Goal: Information Seeking & Learning: Learn about a topic

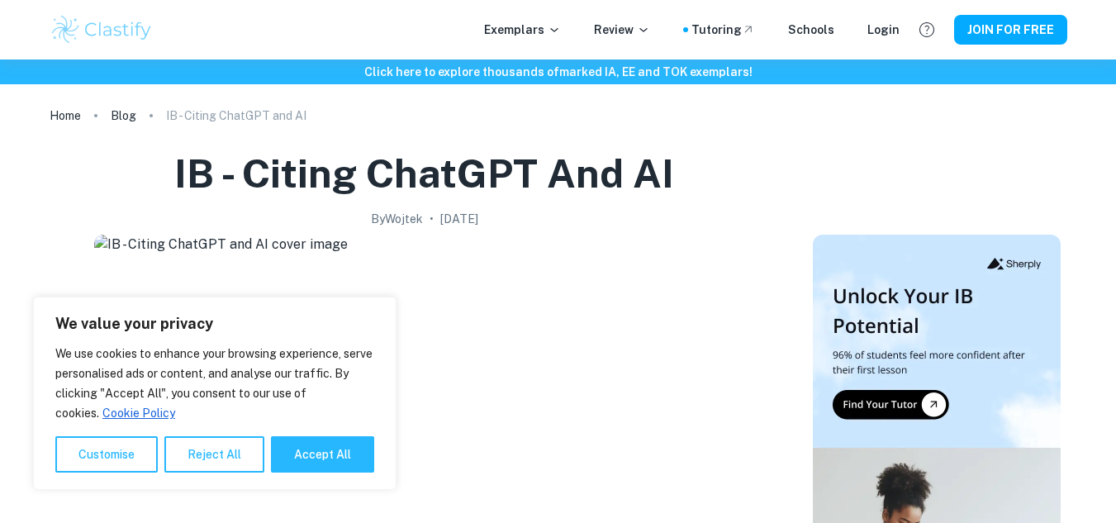
scroll to position [898, 0]
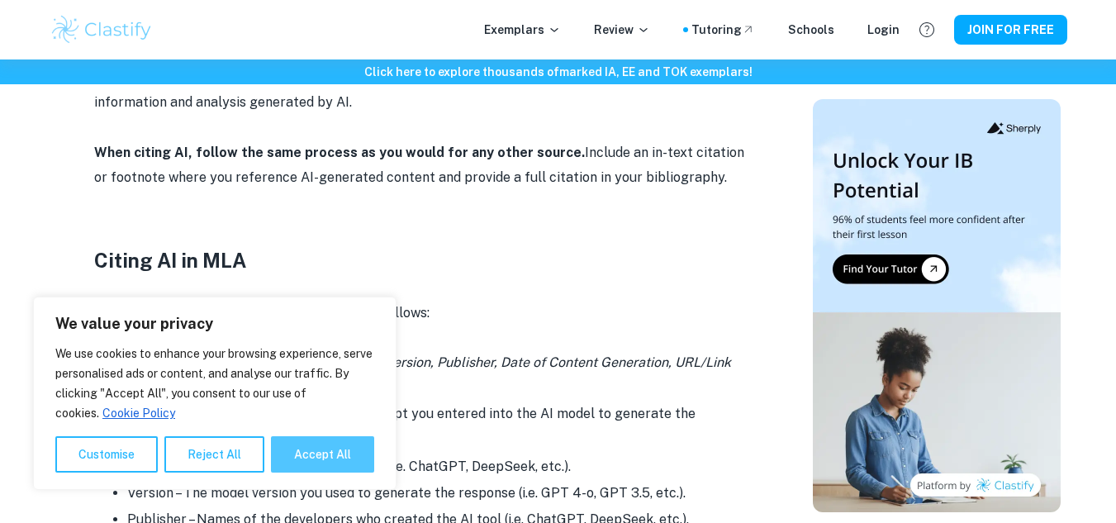
click at [308, 459] on button "Accept All" at bounding box center [322, 454] width 103 height 36
checkbox input "true"
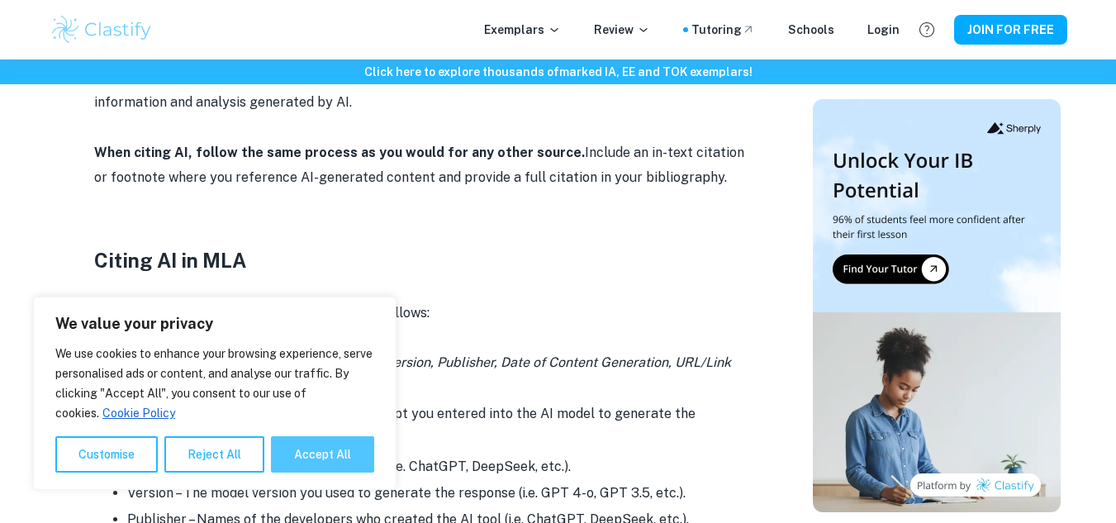
checkbox input "true"
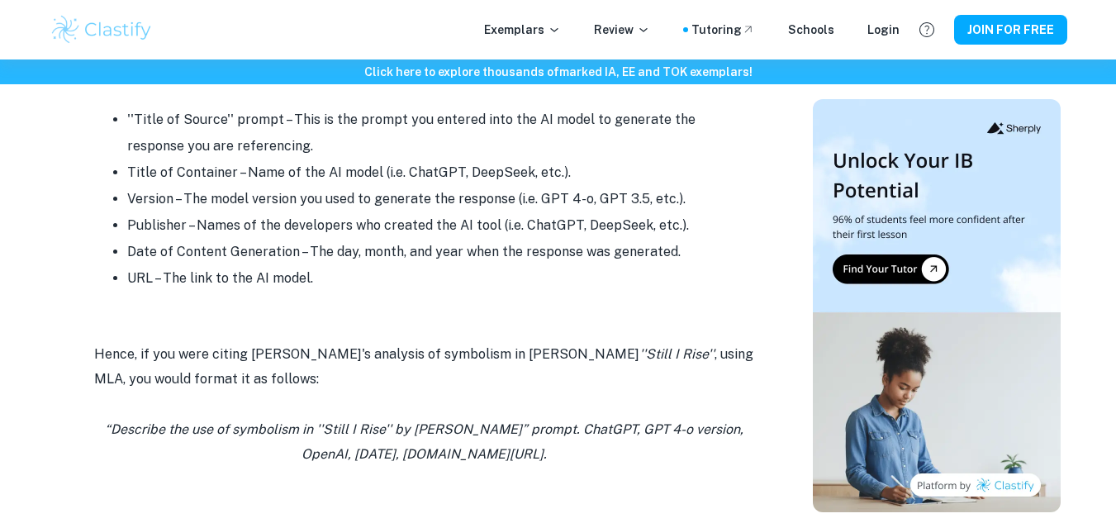
scroll to position [1195, 0]
